Goal: Task Accomplishment & Management: Manage account settings

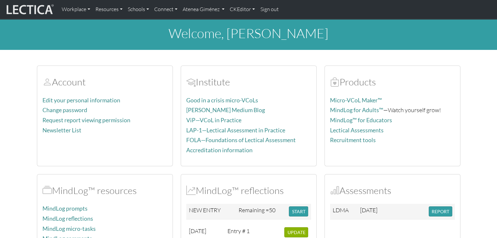
click at [194, 17] on nav "Workplace Assessments Why LectaTests? About LectaTests Leadership Leader develo…" at bounding box center [248, 9] width 497 height 19
click at [194, 13] on link "Atenea Giménez" at bounding box center [203, 10] width 47 height 14
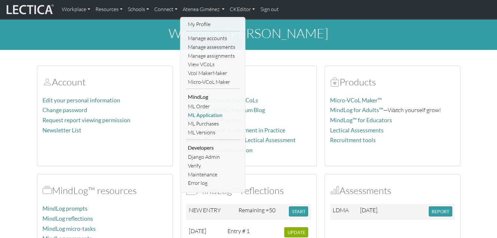
click at [212, 117] on link "ML Application" at bounding box center [213, 115] width 54 height 9
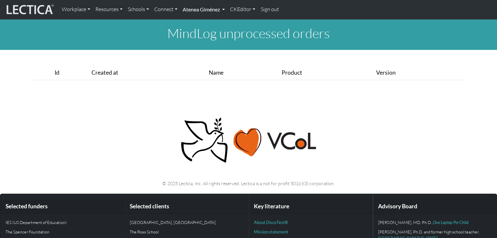
click at [199, 13] on link "Atenea Giménez" at bounding box center [203, 10] width 47 height 14
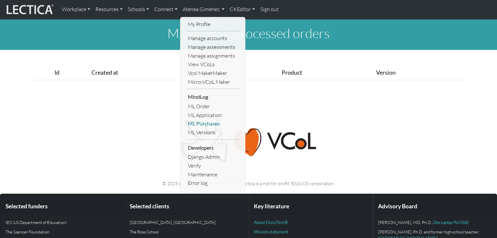
click at [208, 125] on link "ML Purchases" at bounding box center [213, 124] width 54 height 9
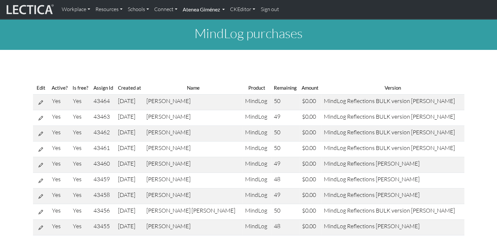
click at [195, 8] on link "Atenea Giménez" at bounding box center [203, 10] width 47 height 14
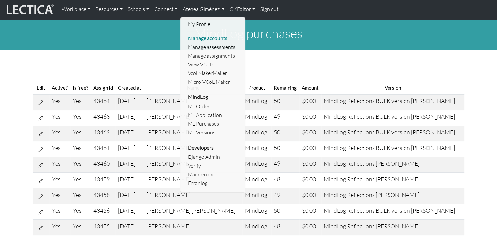
click at [208, 40] on link "Manage accounts" at bounding box center [213, 38] width 54 height 9
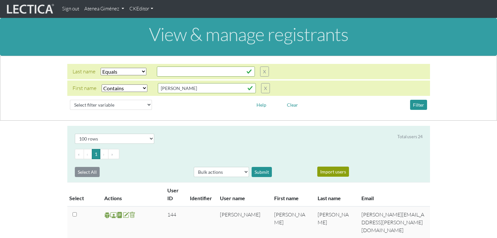
select select "iexact"
select select "icontains"
select select "100"
